Goal: Transaction & Acquisition: Purchase product/service

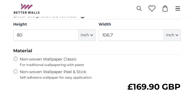
scroll to position [183, 0]
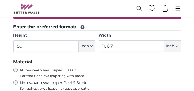
click at [80, 26] on icon at bounding box center [82, 27] width 5 height 5
click at [80, 26] on icon at bounding box center [82, 27] width 4 height 4
click at [81, 25] on icon at bounding box center [82, 27] width 4 height 4
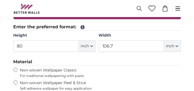
click at [81, 25] on icon at bounding box center [82, 27] width 4 height 4
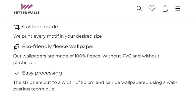
scroll to position [363, 0]
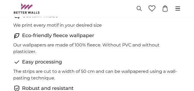
click at [138, 85] on div "Robust and resistant" at bounding box center [96, 89] width 167 height 8
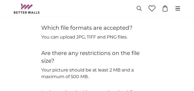
scroll to position [785, 0]
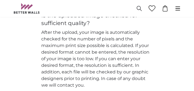
scroll to position [873, 0]
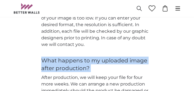
scroll to position [906, 0]
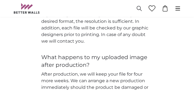
click at [186, 79] on main "Personalised Photo Wallpaper Personalised Wall Mural Photo Wallpaper Personalis…" at bounding box center [97, 85] width 194 height 1931
click at [186, 65] on main "Personalised Photo Wallpaper Personalised Wall Mural Photo Wallpaper Personalis…" at bounding box center [97, 85] width 194 height 1931
click at [187, 56] on main "Personalised Photo Wallpaper Personalised Wall Mural Photo Wallpaper Personalis…" at bounding box center [97, 85] width 194 height 1931
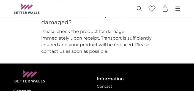
scroll to position [1973, 0]
